Goal: Book appointment/travel/reservation

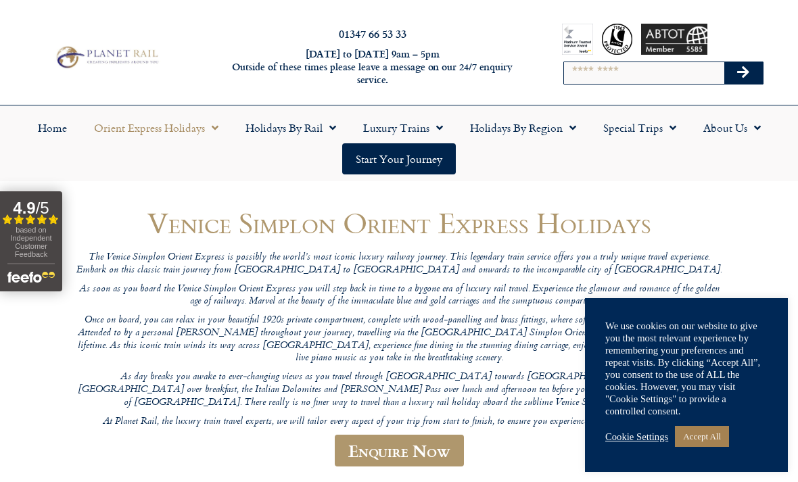
click at [710, 432] on link "Accept All" at bounding box center [702, 436] width 54 height 21
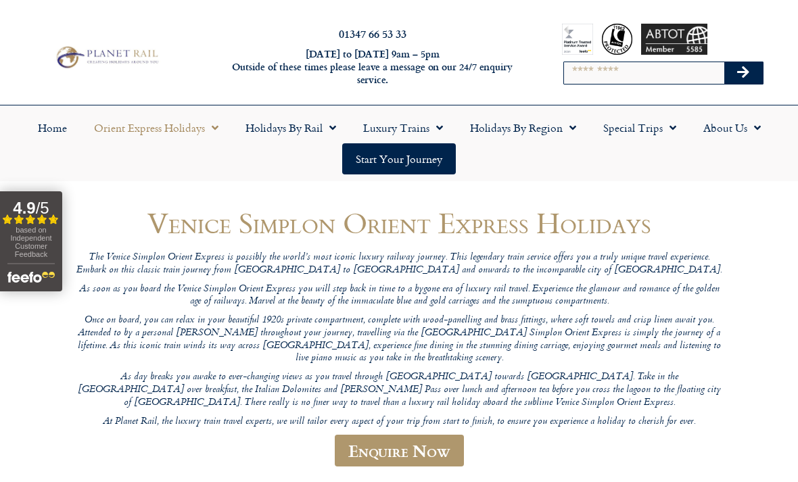
click at [407, 159] on link "Start your Journey" at bounding box center [399, 158] width 114 height 31
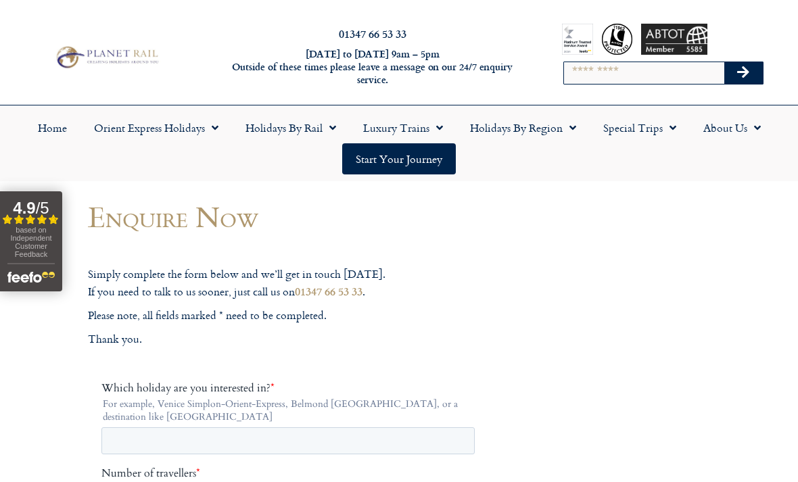
click at [150, 129] on link "Orient Express Holidays" at bounding box center [157, 127] width 152 height 31
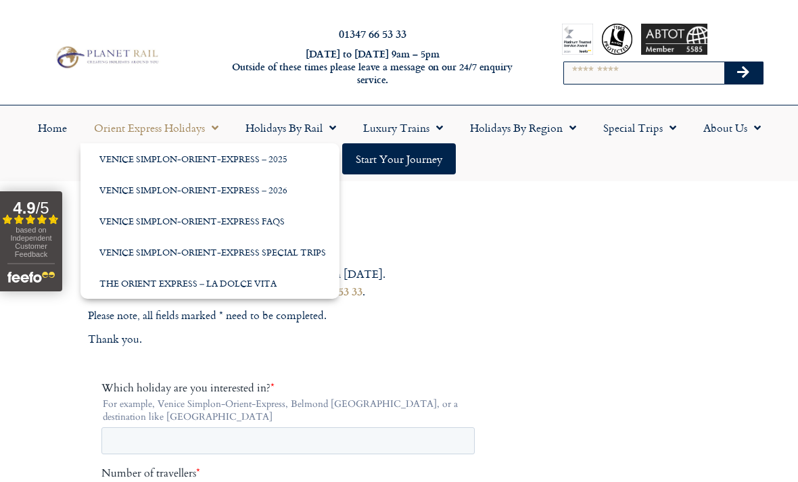
click at [277, 191] on link "Venice Simplon-Orient-Express – 2026" at bounding box center [210, 190] width 259 height 31
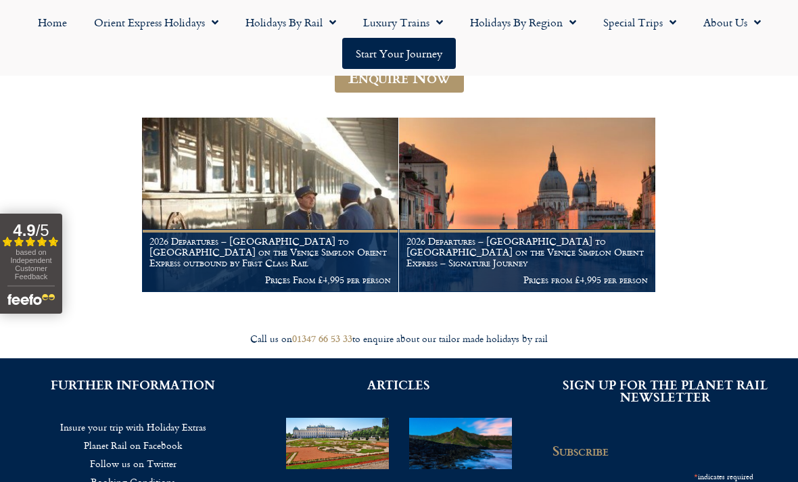
scroll to position [208, 0]
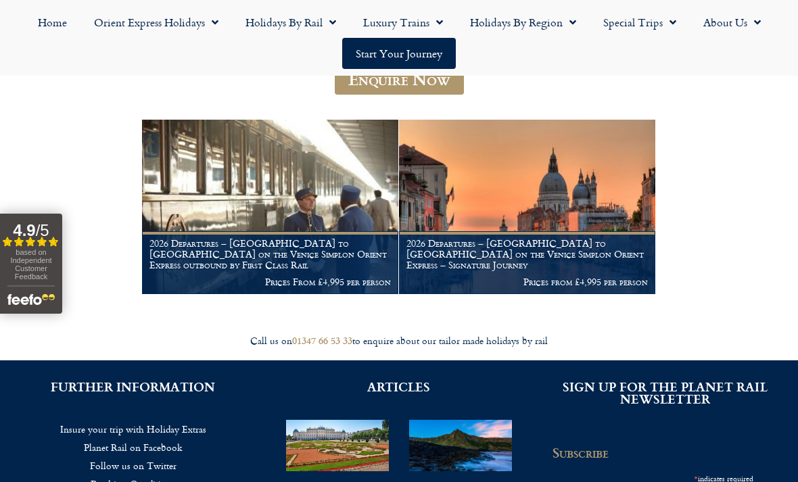
click at [258, 277] on p "Prices From £4,995 per person" at bounding box center [271, 282] width 242 height 11
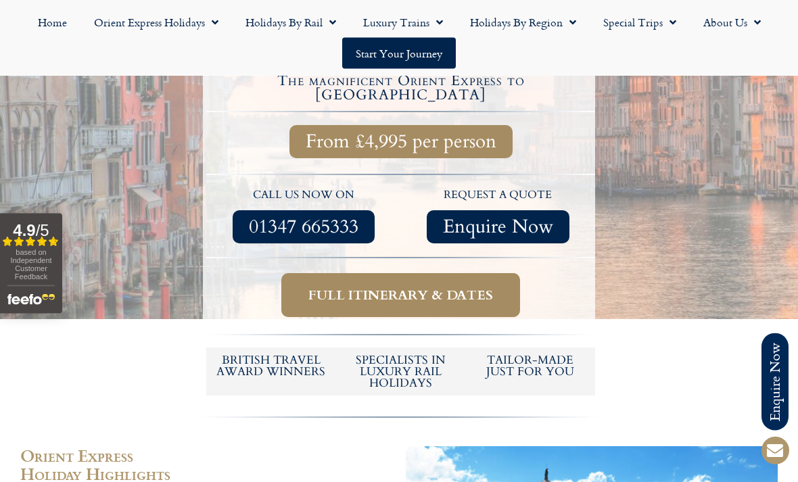
scroll to position [486, 0]
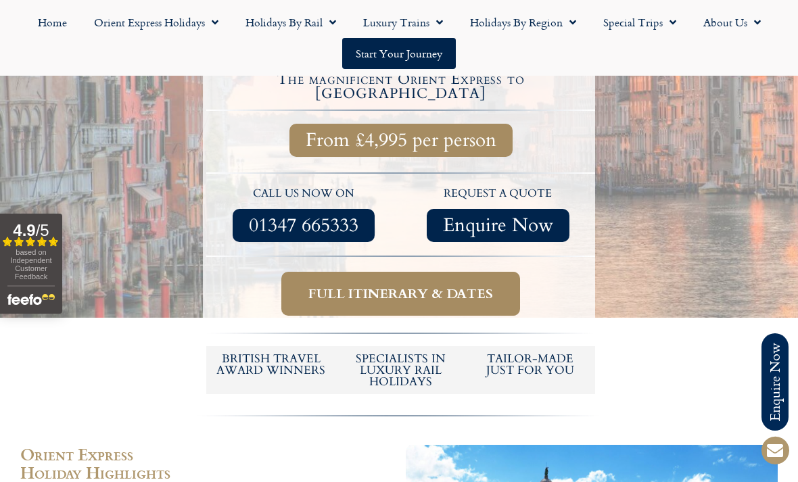
click at [412, 286] on span "Full itinerary & dates" at bounding box center [401, 294] width 185 height 17
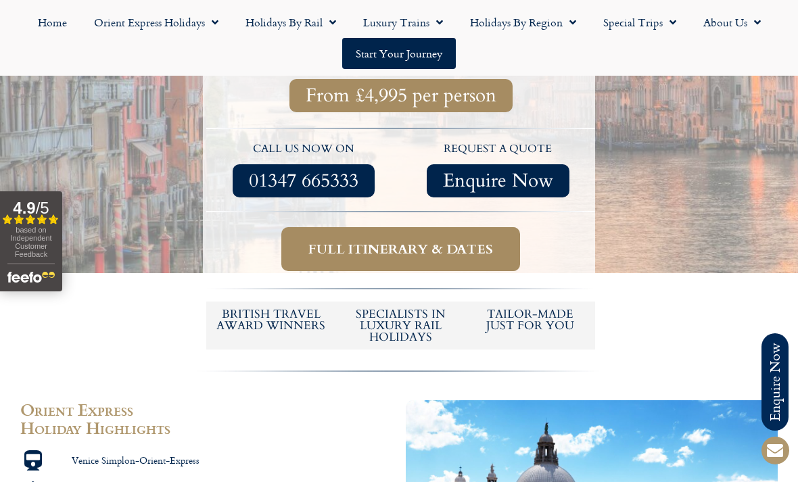
scroll to position [532, 0]
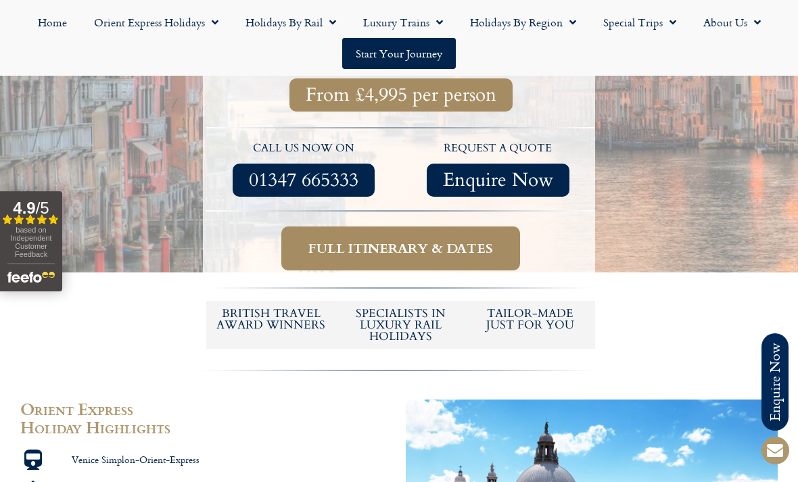
click at [461, 240] on span "Full itinerary & dates" at bounding box center [401, 248] width 185 height 17
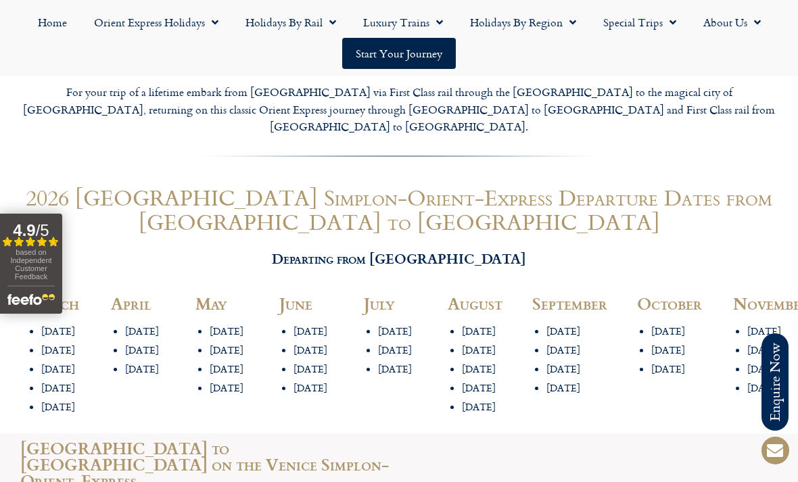
scroll to position [1508, 0]
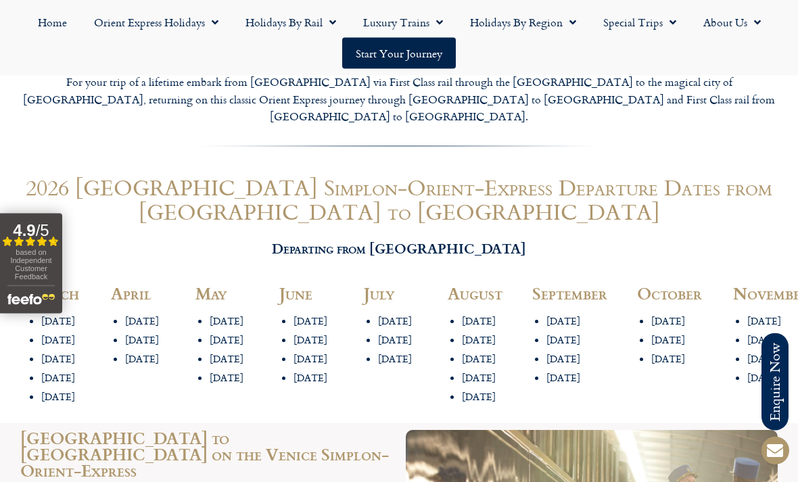
click at [143, 335] on li "[DATE]" at bounding box center [153, 341] width 56 height 13
click at [146, 335] on li "[DATE]" at bounding box center [153, 341] width 56 height 13
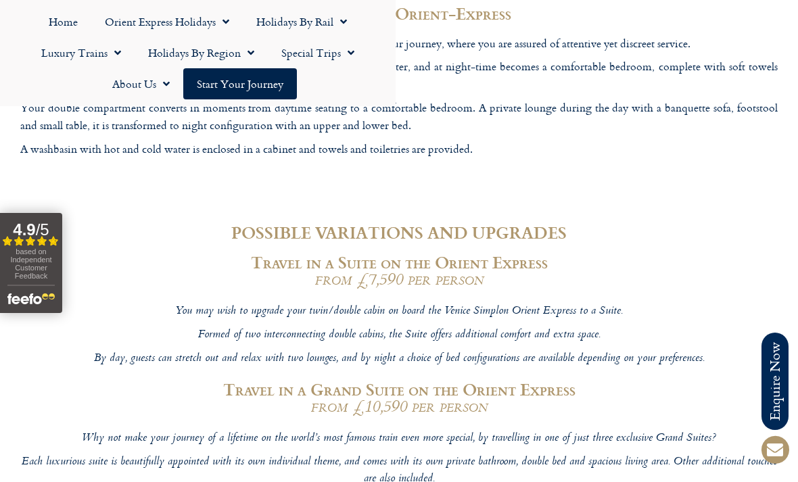
scroll to position [4155, 0]
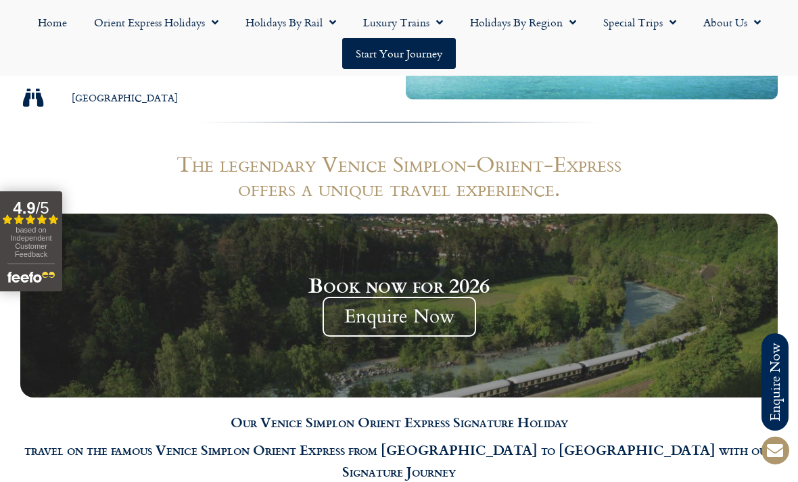
scroll to position [1074, 0]
